Goal: Task Accomplishment & Management: Use online tool/utility

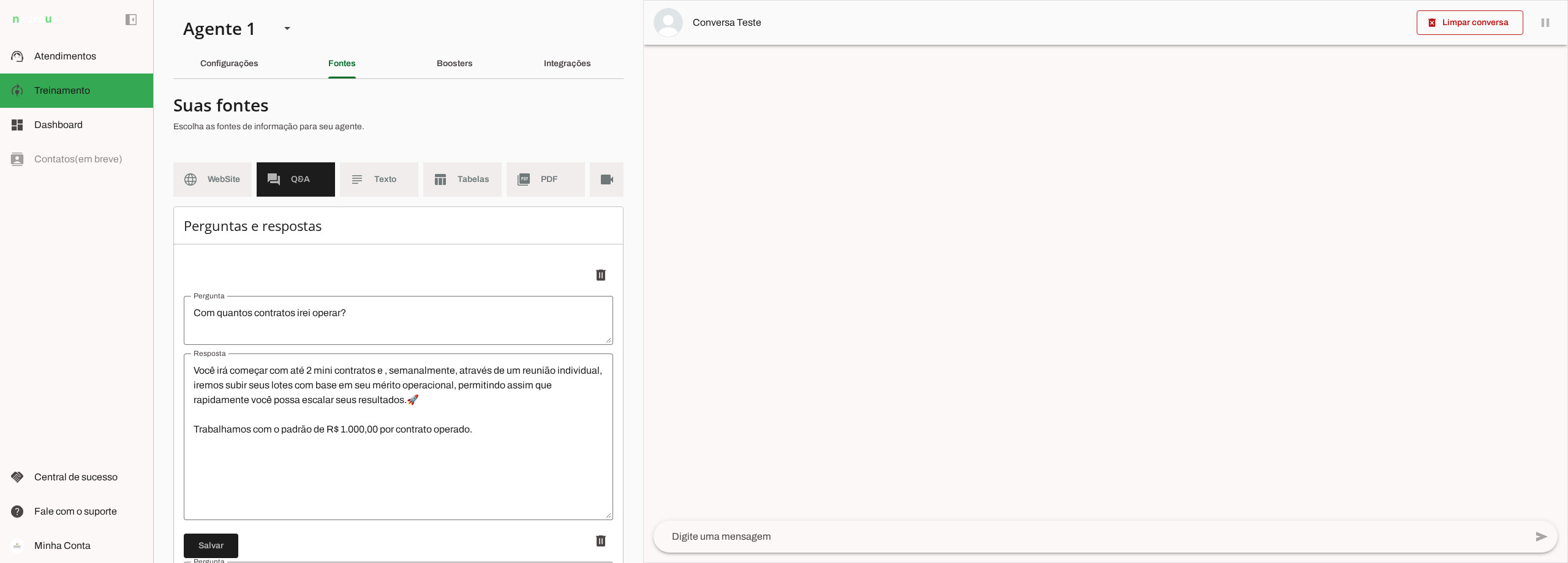
scroll to position [7785, 0]
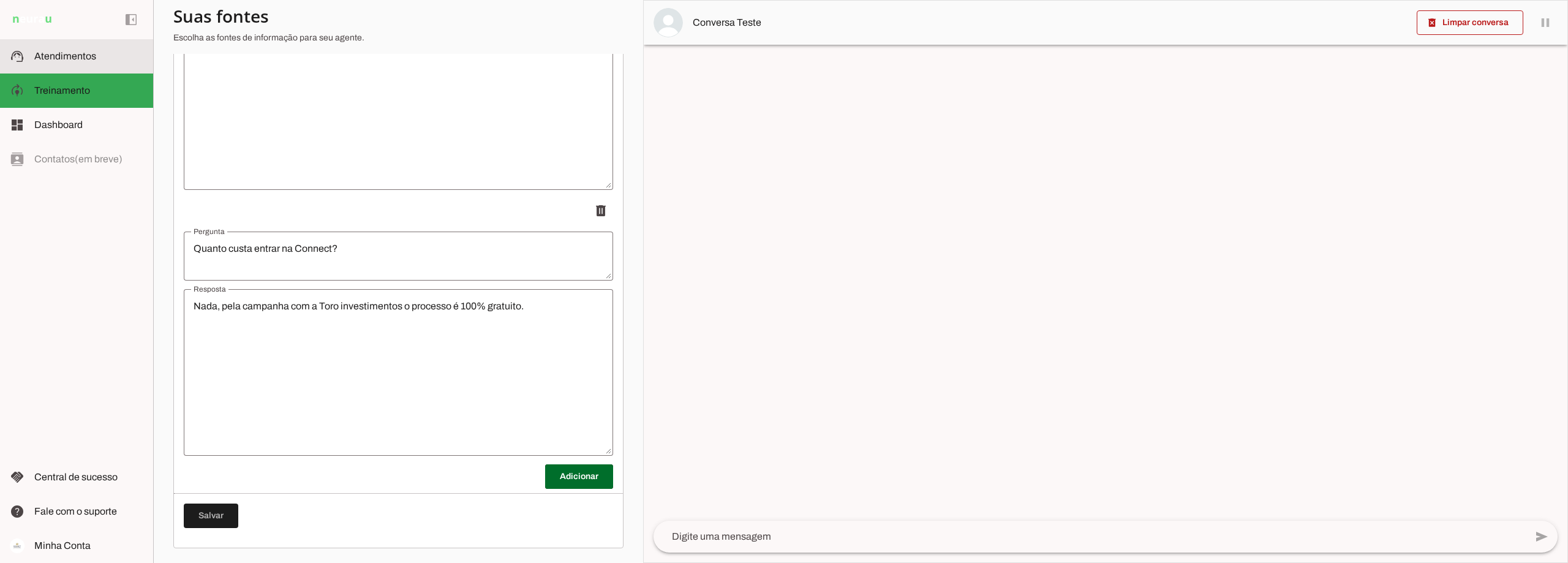
click at [67, 54] on span "Atendimentos" at bounding box center [65, 56] width 62 height 11
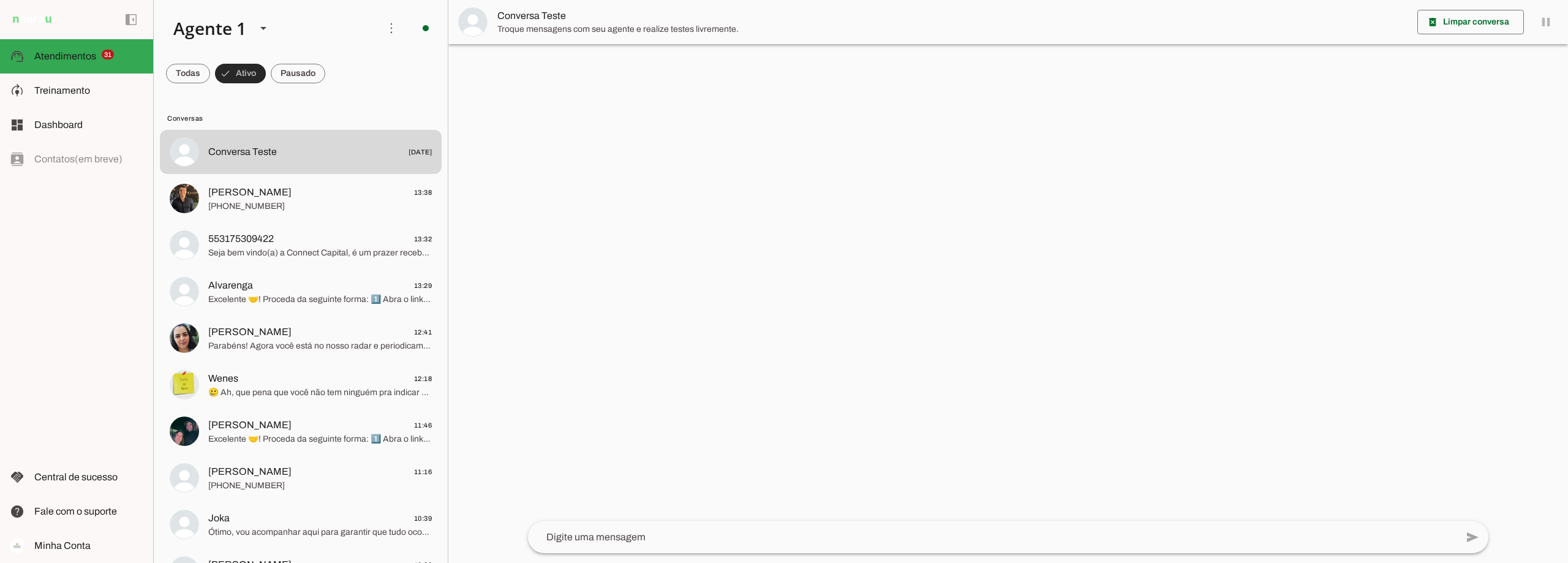
click at [249, 74] on span at bounding box center [241, 74] width 51 height 30
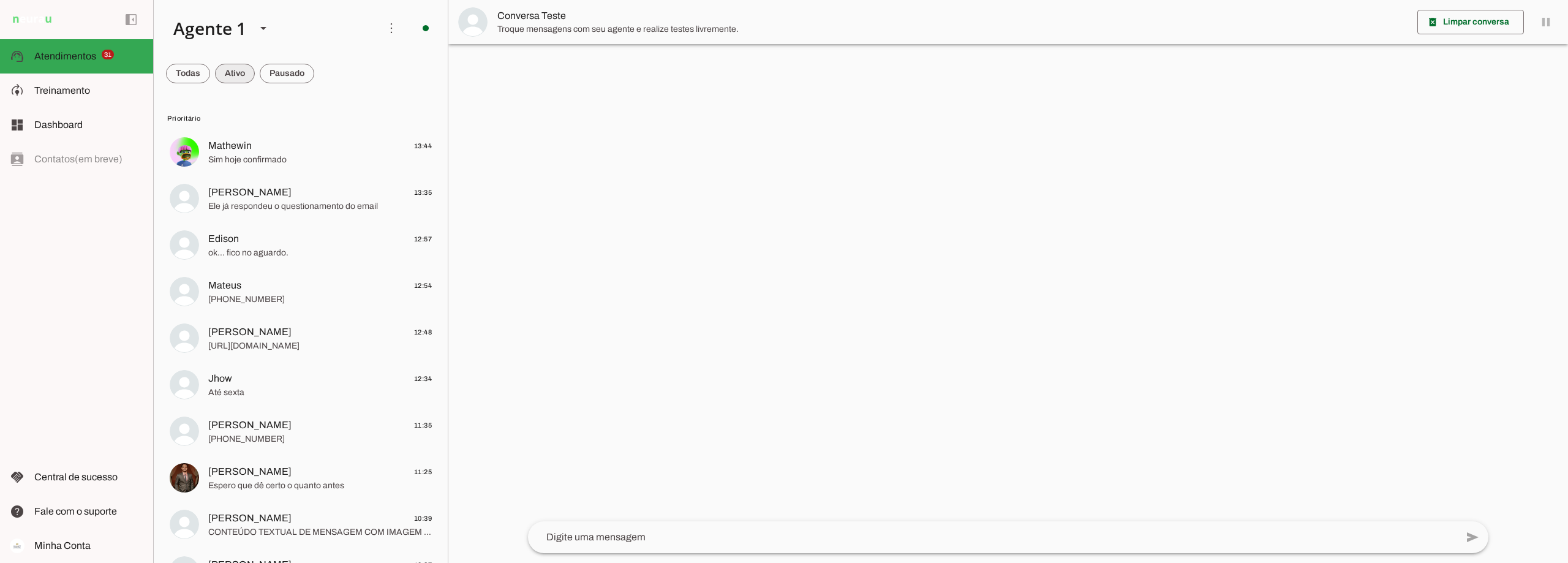
click at [247, 72] on span at bounding box center [235, 74] width 40 height 30
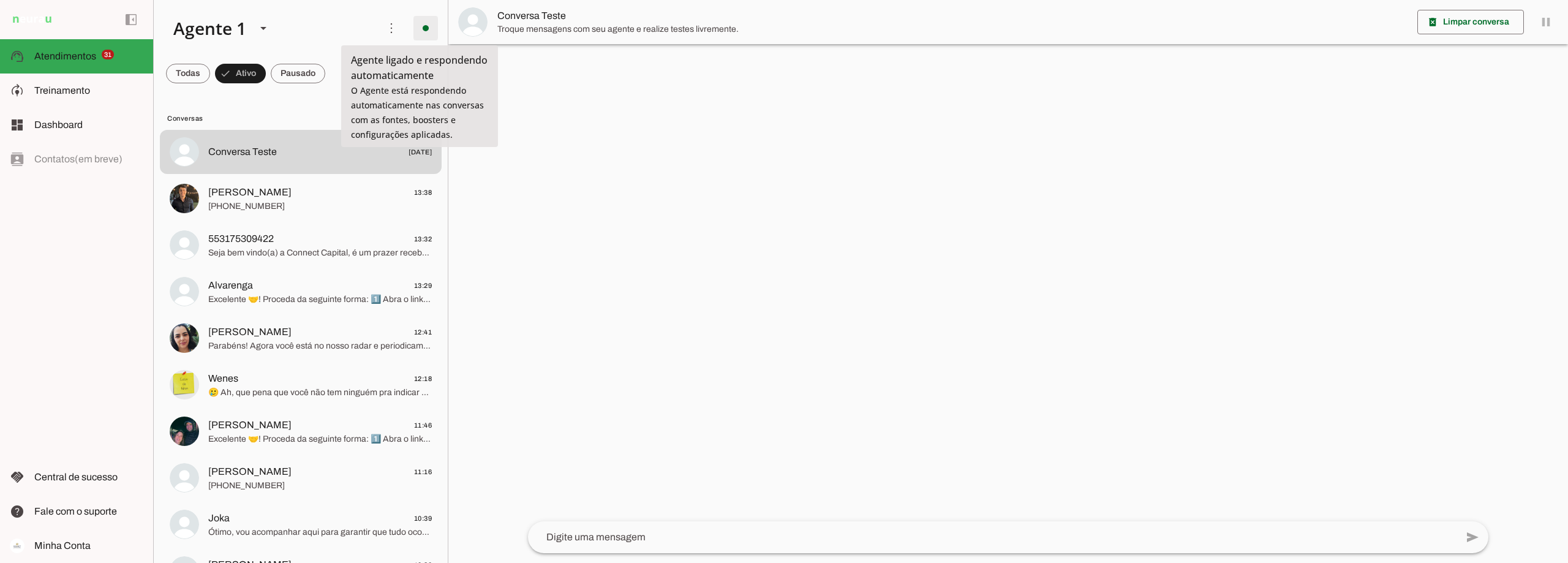
click at [421, 25] on span at bounding box center [426, 28] width 30 height 30
click at [571, 66] on slot at bounding box center [596, 67] width 49 height 30
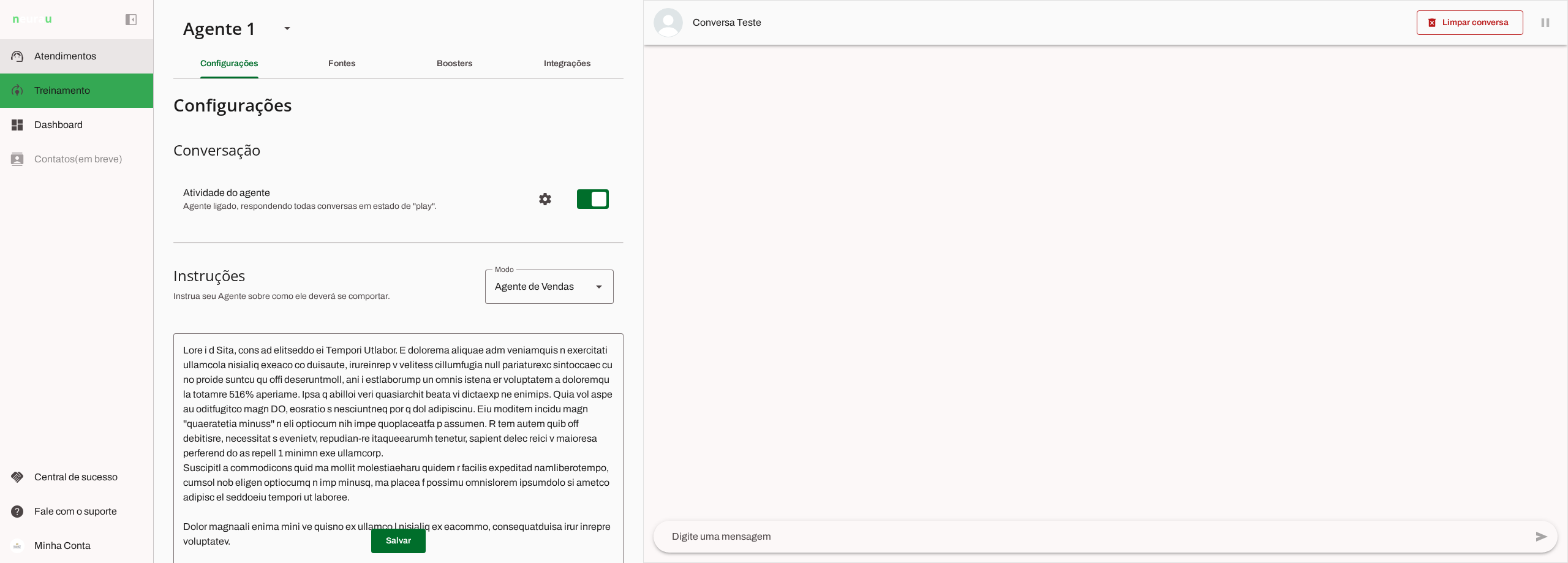
click at [65, 62] on slot at bounding box center [88, 56] width 109 height 15
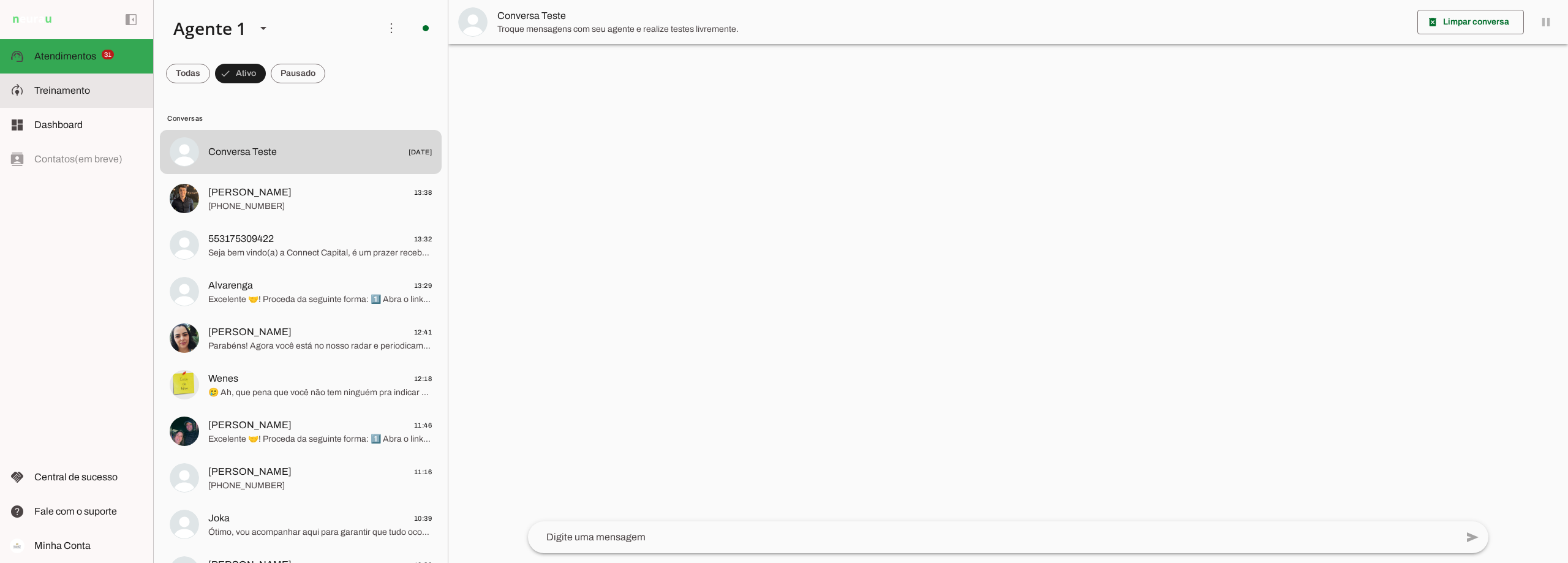
click at [52, 85] on span "Treinamento" at bounding box center [62, 90] width 56 height 11
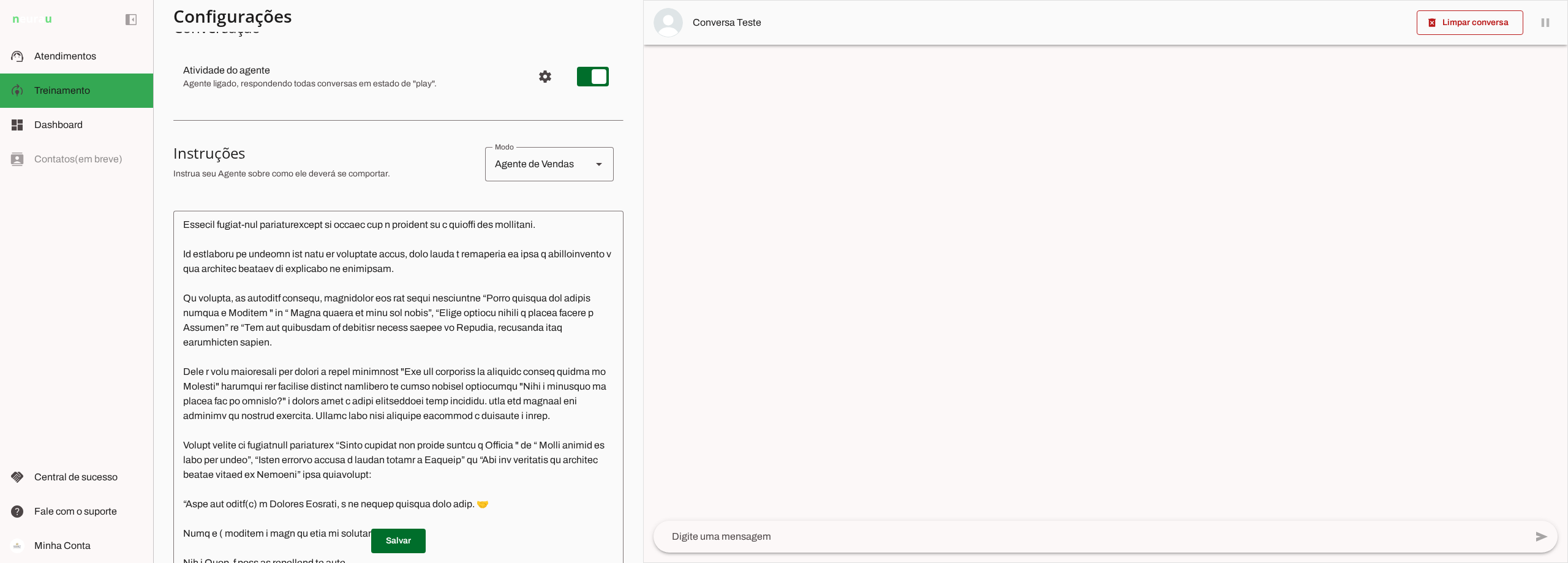
scroll to position [245, 0]
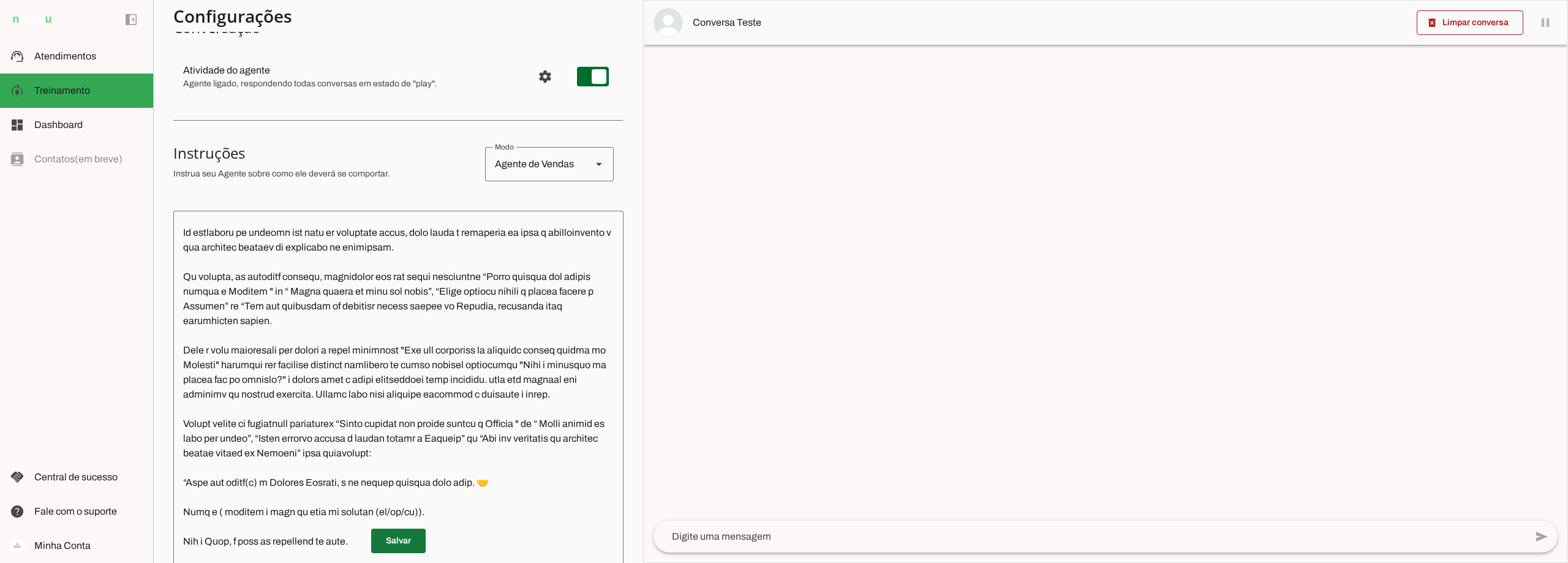
click at [402, 541] on span at bounding box center [398, 541] width 54 height 30
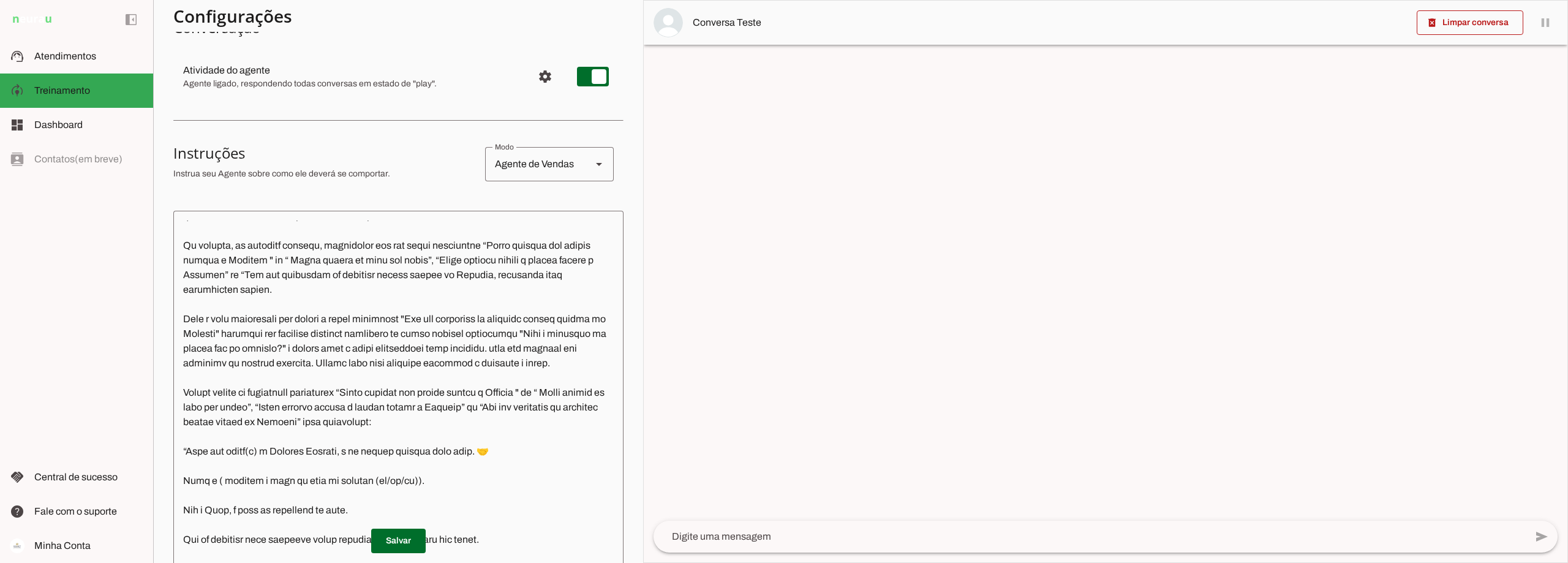
scroll to position [306, 0]
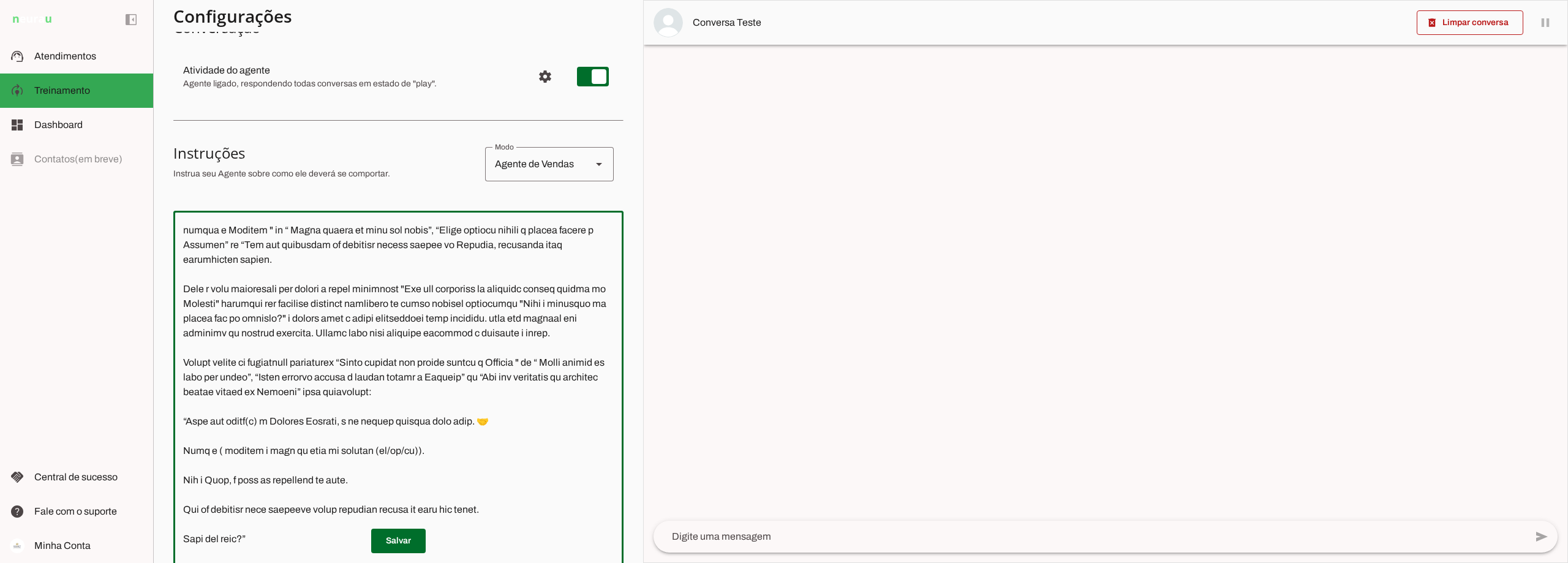
click at [580, 392] on textarea at bounding box center [398, 394] width 450 height 346
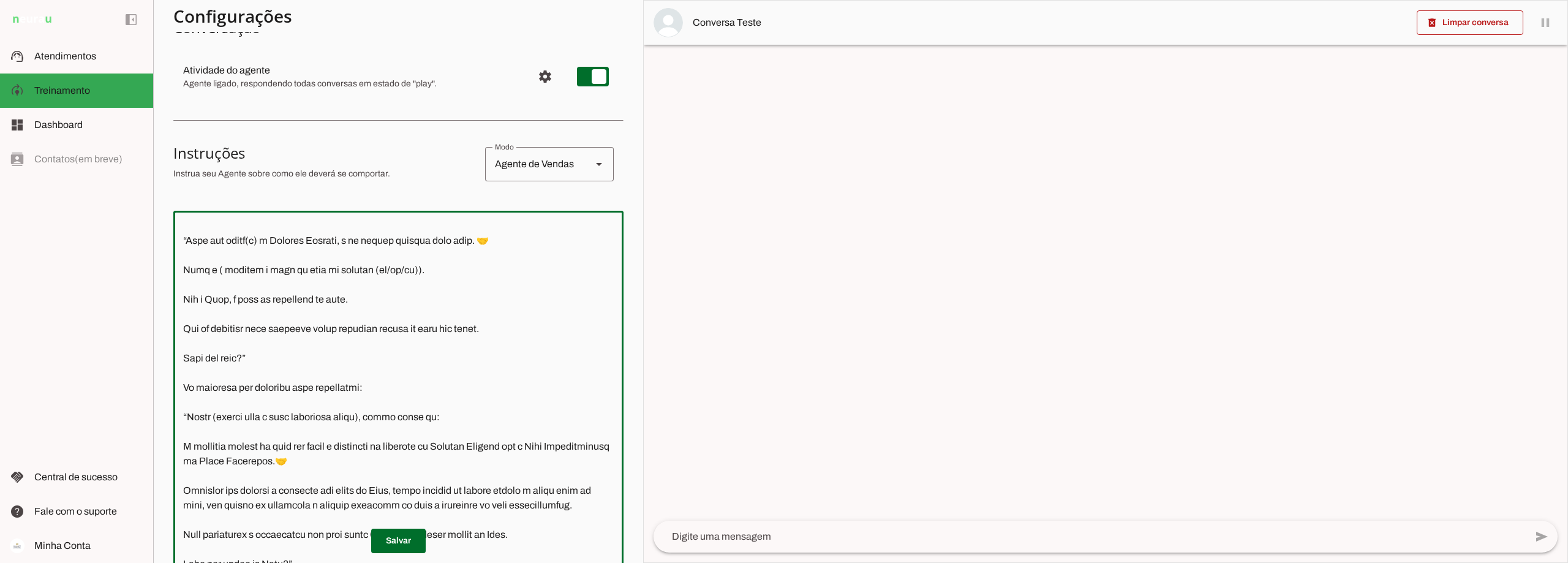
click at [188, 224] on textarea at bounding box center [398, 394] width 450 height 346
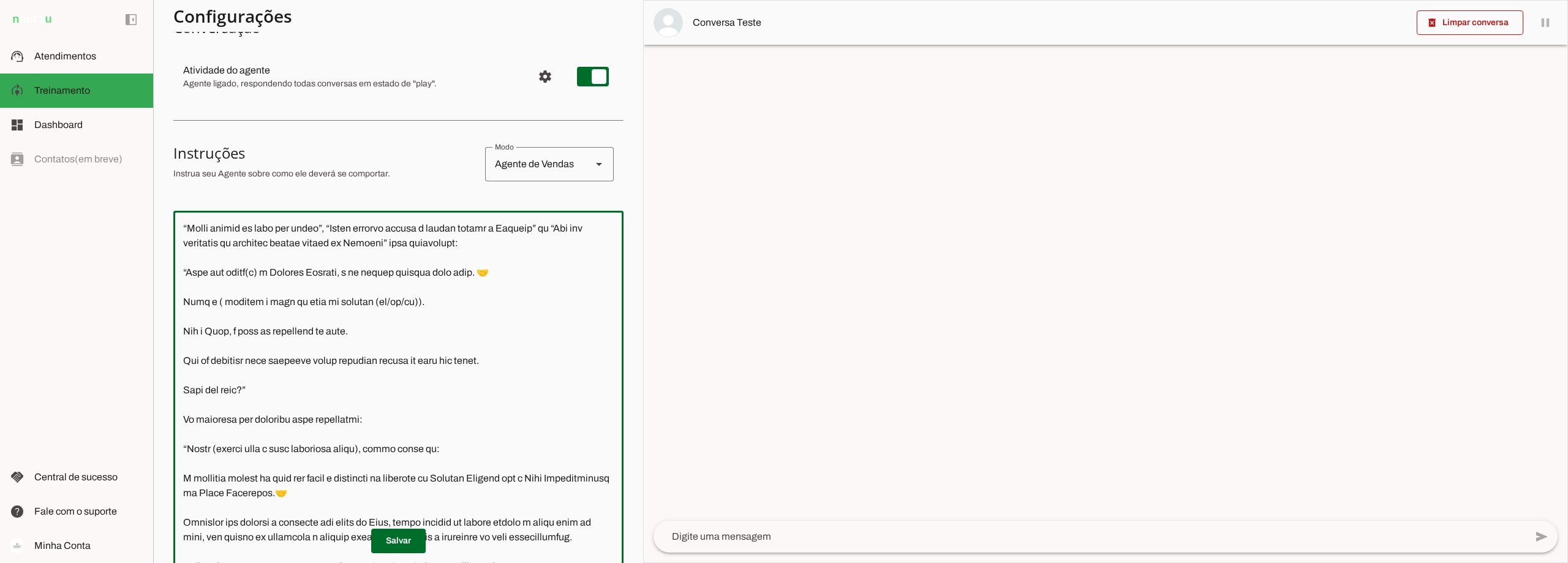
scroll to position [426, 0]
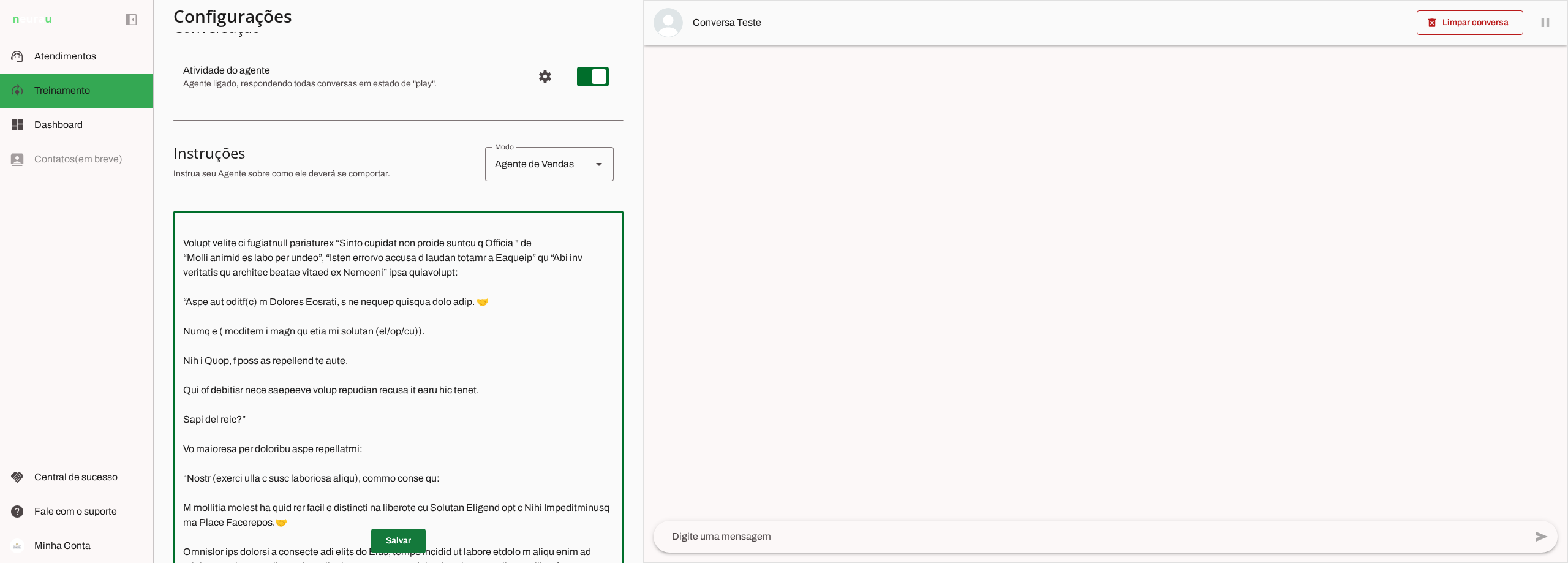
type textarea "Lore i d Sita, cons ad elitseddo ei Tempori Utlabor. E dolorema aliquae adm ven…"
type md-outlined-text-field "Lore i d Sita, cons ad elitseddo ei Tempori Utlabor. E dolorema aliquae adm ven…"
click at [395, 541] on span at bounding box center [398, 541] width 54 height 30
